Goal: Navigation & Orientation: Find specific page/section

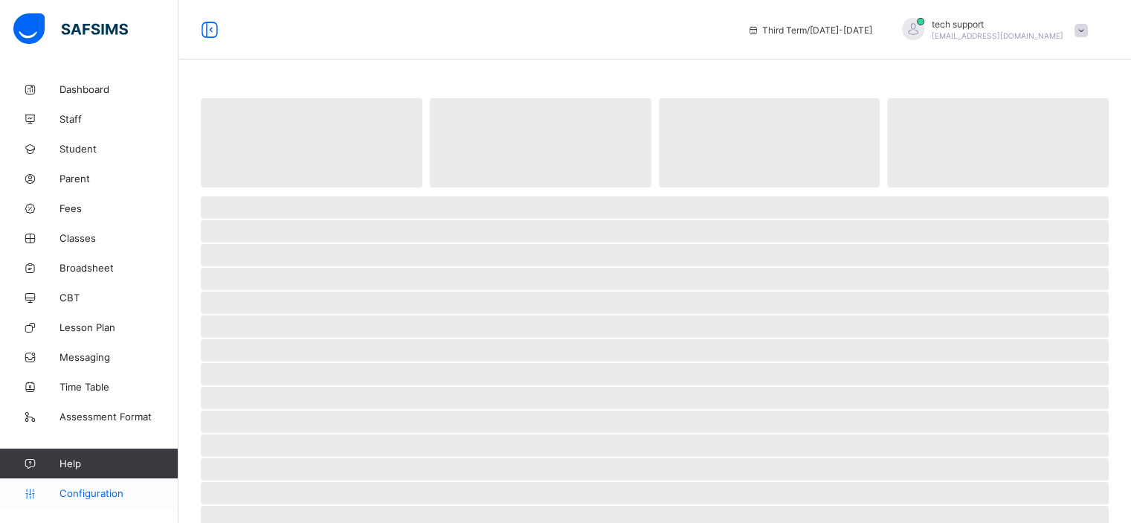
click at [92, 502] on link "Configuration" at bounding box center [89, 493] width 178 height 30
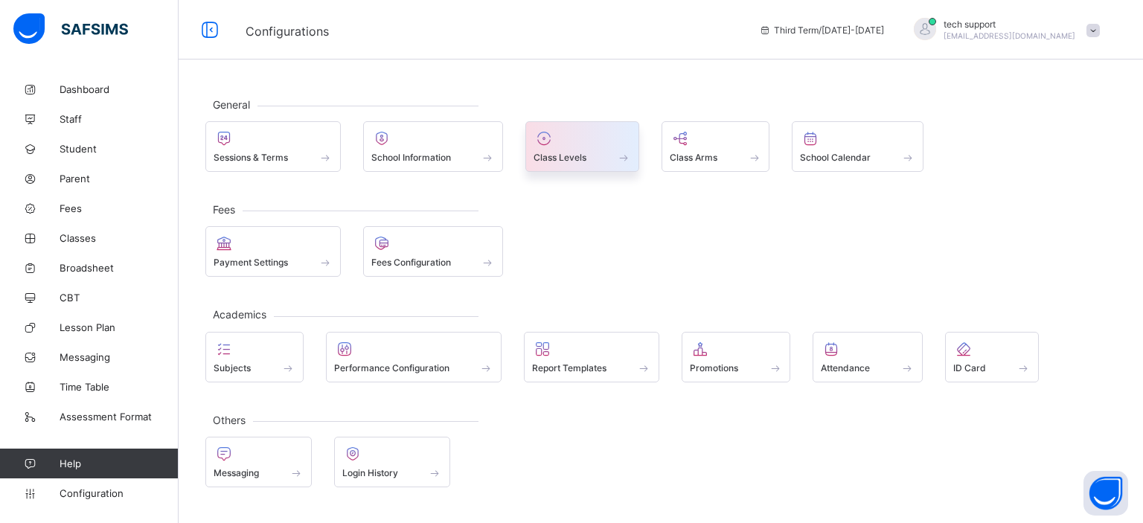
click at [593, 155] on div "Class Levels" at bounding box center [581, 157] width 97 height 13
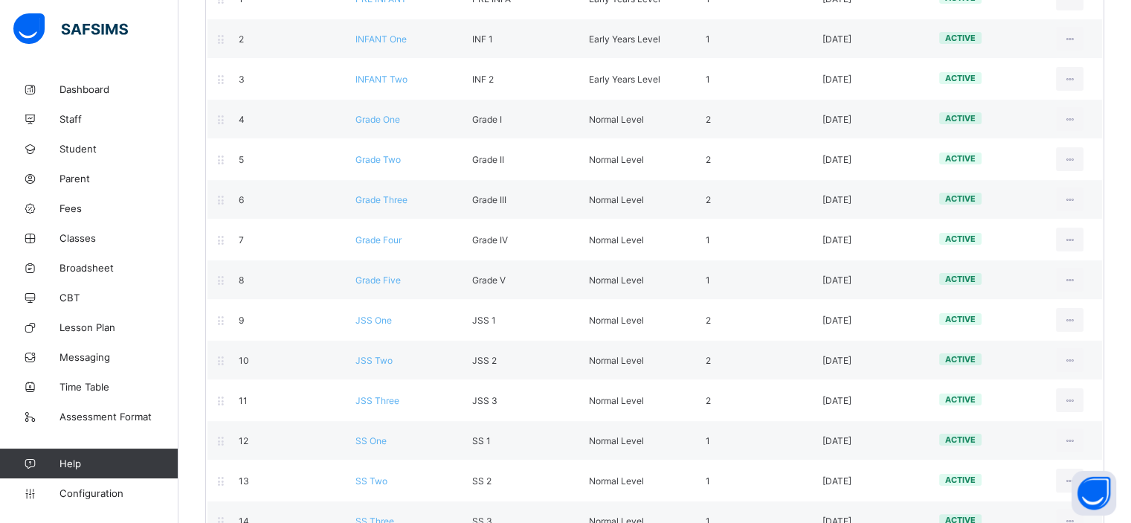
scroll to position [335, 0]
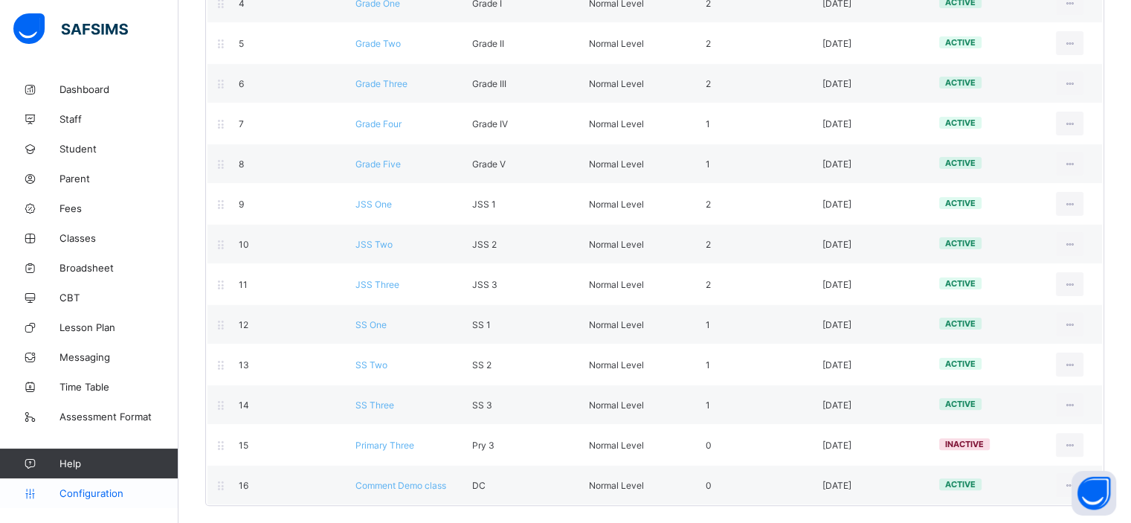
click at [106, 497] on span "Configuration" at bounding box center [119, 493] width 118 height 12
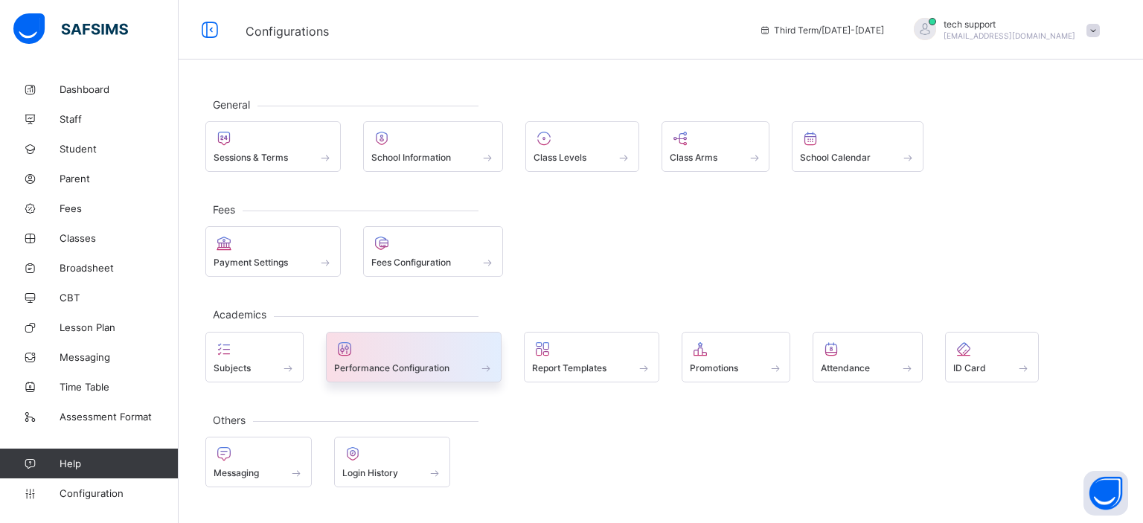
click at [479, 344] on div at bounding box center [414, 349] width 160 height 18
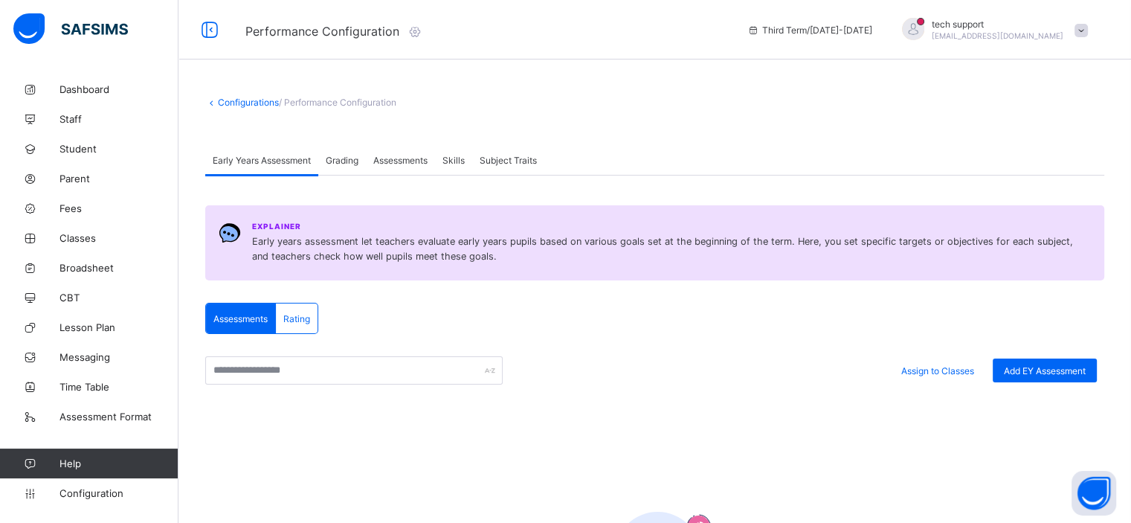
click at [342, 160] on span "Grading" at bounding box center [342, 160] width 33 height 11
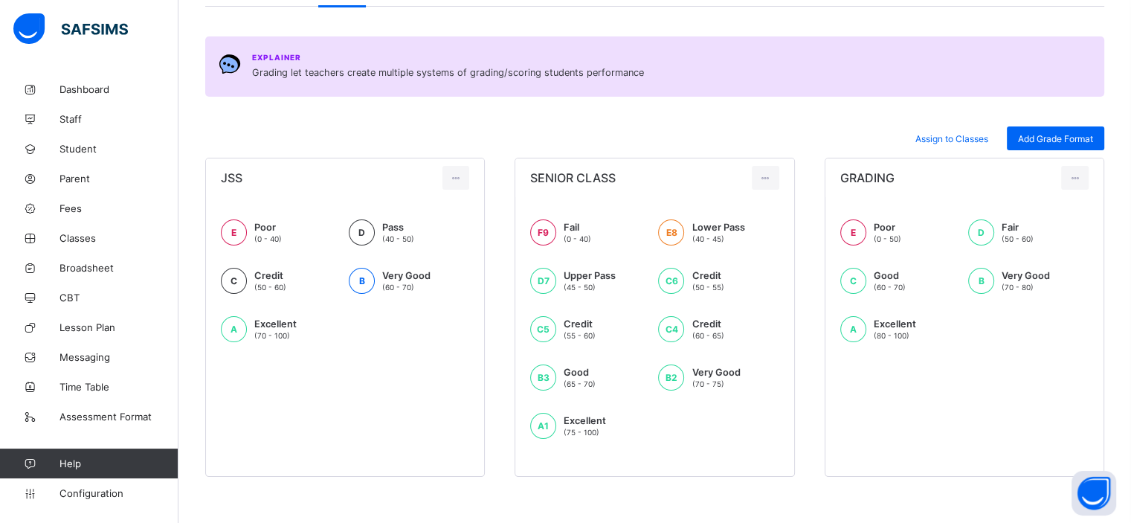
scroll to position [174, 0]
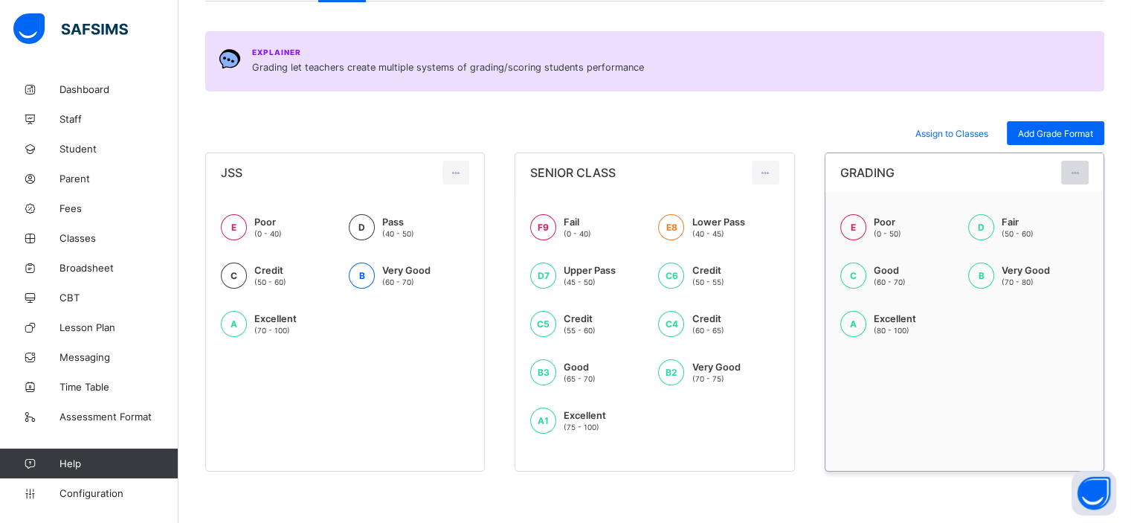
click at [1089, 163] on div at bounding box center [1075, 173] width 28 height 24
click at [1044, 208] on div "Edit Format" at bounding box center [1053, 206] width 59 height 15
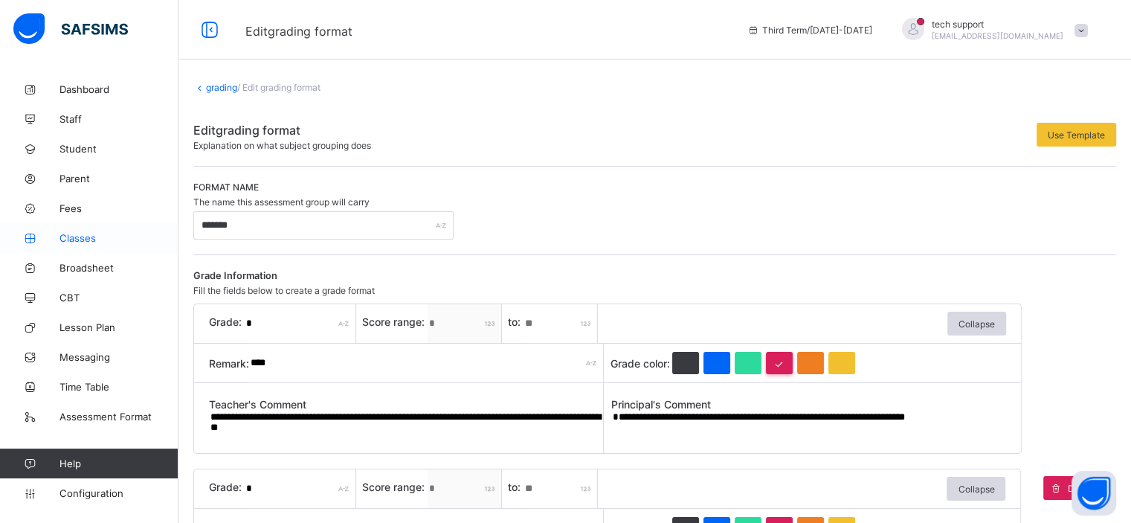
click at [86, 239] on span "Classes" at bounding box center [119, 238] width 119 height 12
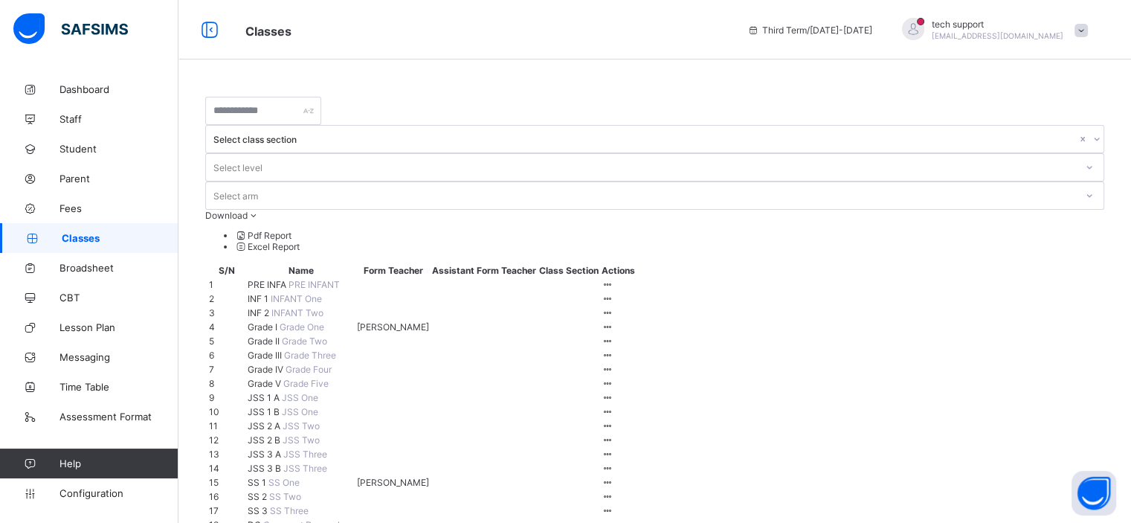
click at [554, 51] on div "Classes Third Term / [DATE]-[DATE] tech support [EMAIL_ADDRESS][DOMAIN_NAME]" at bounding box center [565, 30] width 1131 height 60
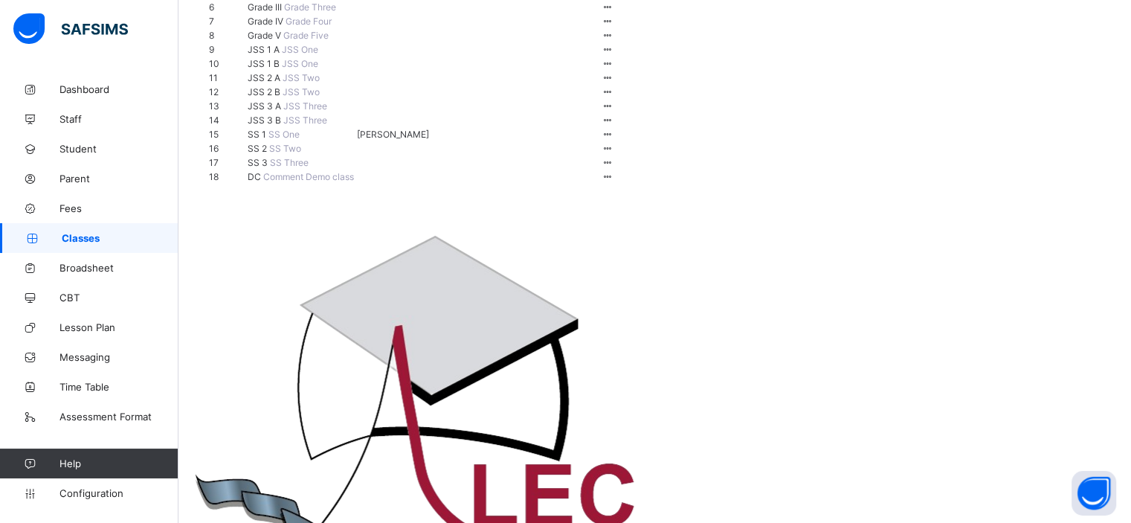
scroll to position [428, 0]
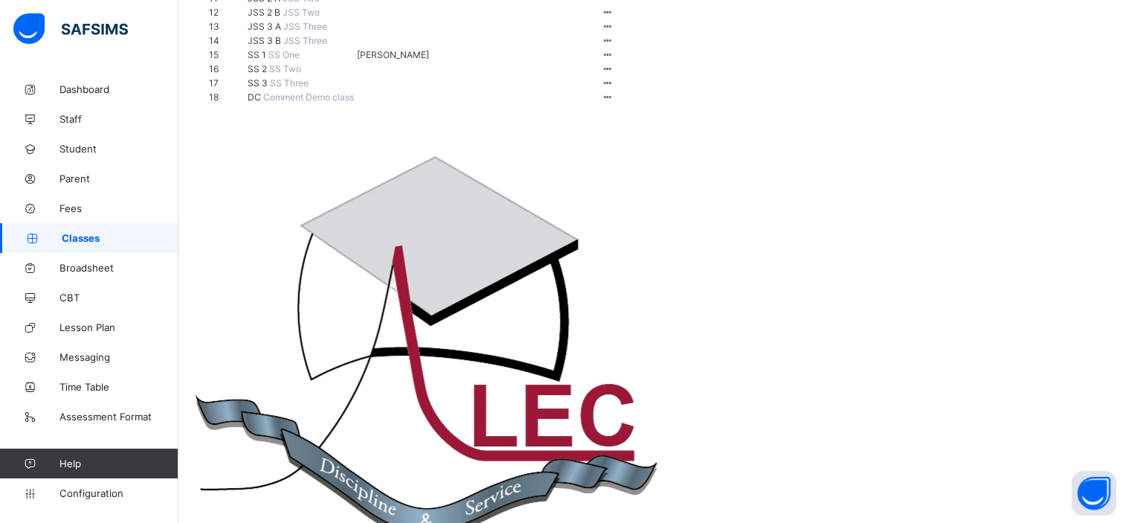
click at [262, 103] on span "DC" at bounding box center [256, 96] width 16 height 11
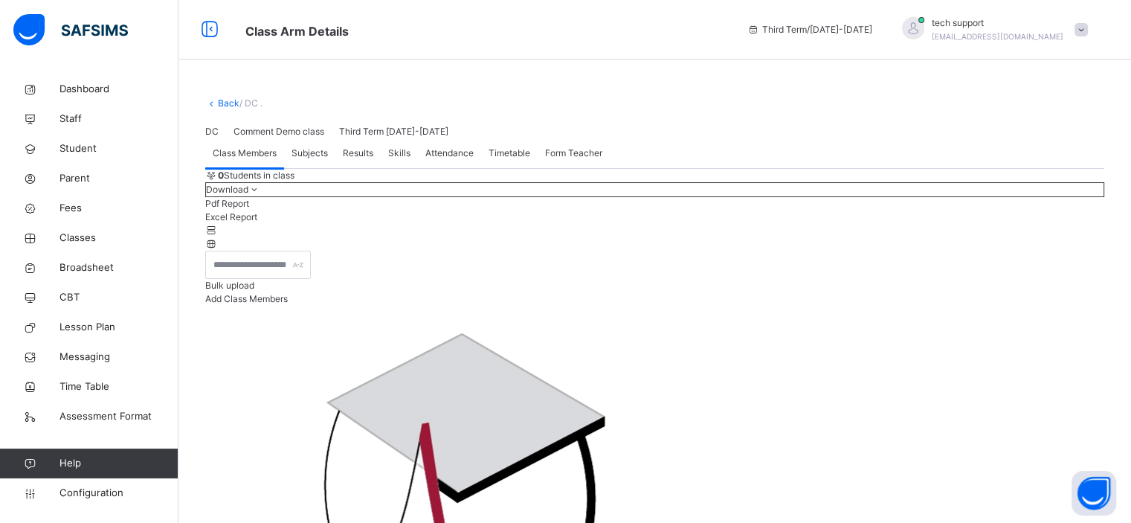
click at [312, 160] on span "Subjects" at bounding box center [310, 153] width 36 height 13
click at [261, 160] on span "Class Members" at bounding box center [245, 153] width 64 height 13
click at [77, 492] on span "Configuration" at bounding box center [119, 493] width 118 height 15
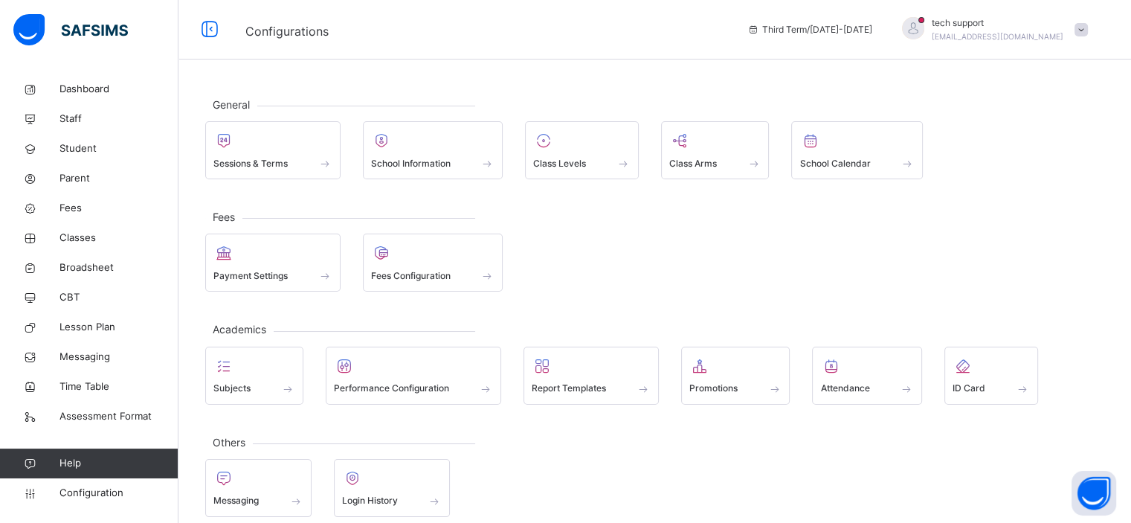
click at [695, 231] on div "Fees Payment Settings Fees Configuration" at bounding box center [654, 253] width 899 height 75
click at [565, 237] on div "Payment Settings Fees Configuration" at bounding box center [654, 263] width 899 height 58
